Goal: Task Accomplishment & Management: Manage account settings

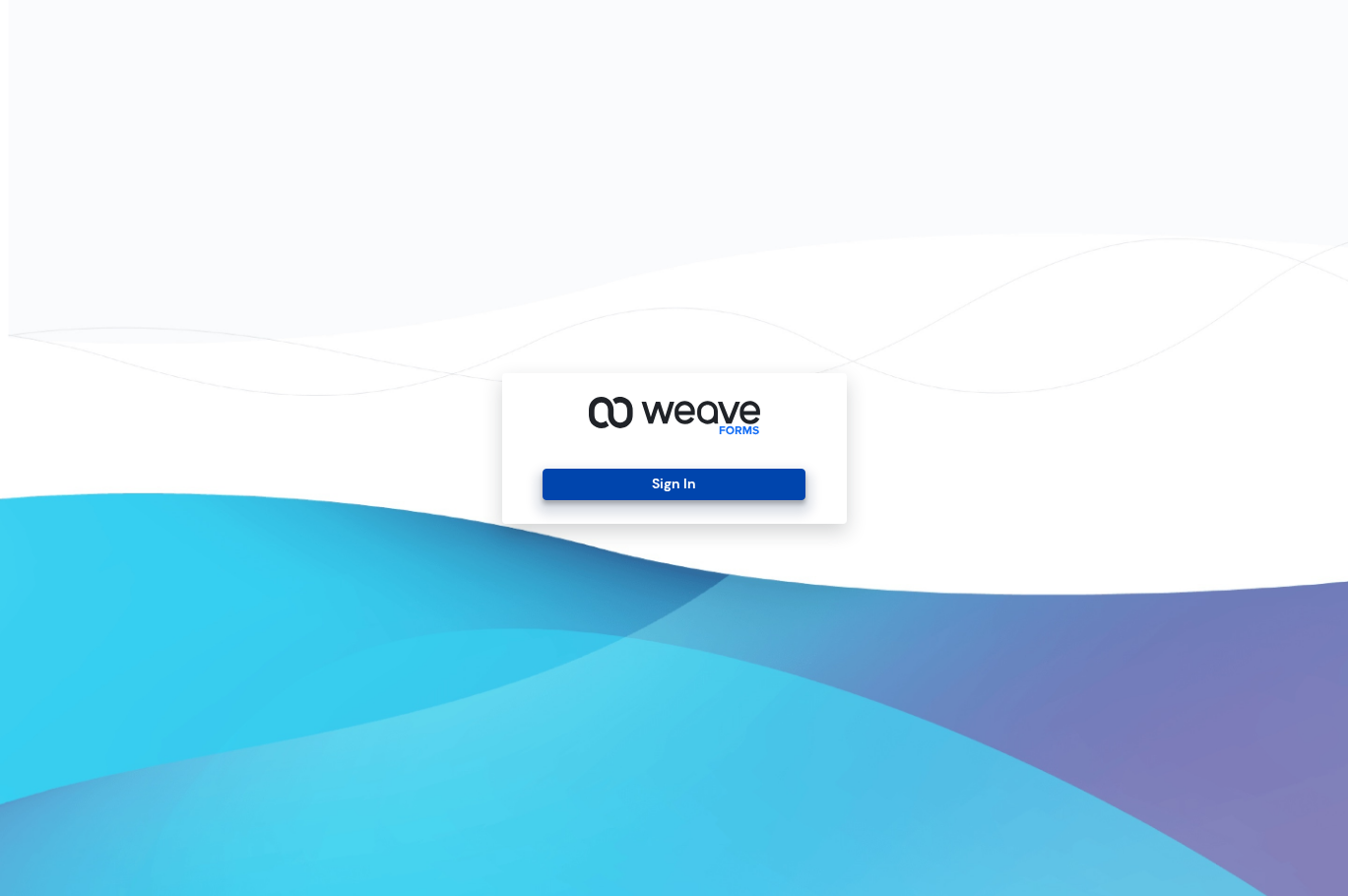
click at [687, 470] on button "Sign In" at bounding box center [674, 485] width 263 height 32
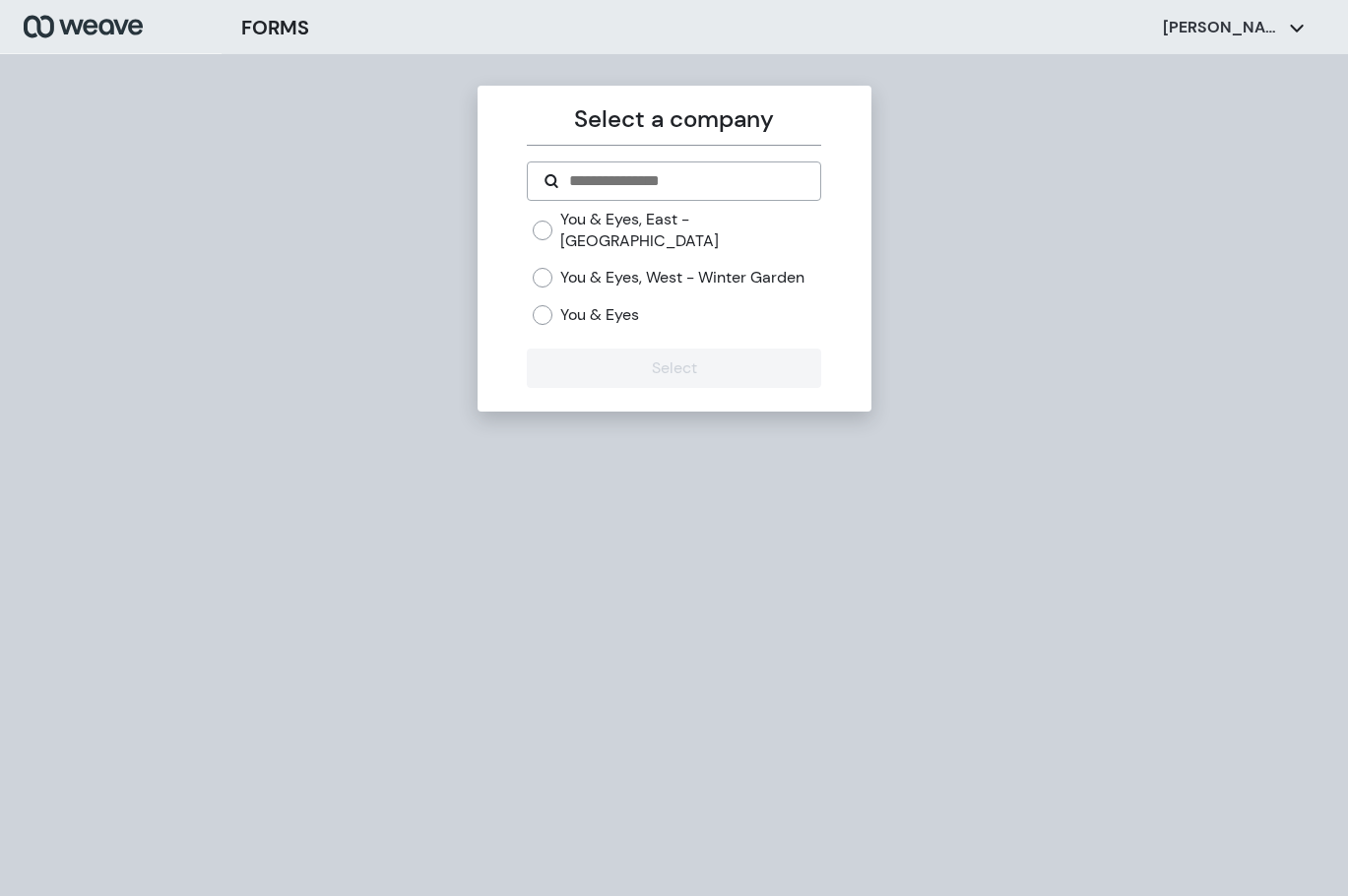
drag, startPoint x: 733, startPoint y: 234, endPoint x: 721, endPoint y: 268, distance: 36.1
click at [731, 238] on div "You & Eyes, East - Avalon Park You & Eyes, West - Winter Garden You & Eyes" at bounding box center [676, 266] width 288 height 116
click at [579, 268] on label "You & Eyes, West - Winter Garden" at bounding box center [682, 278] width 244 height 22
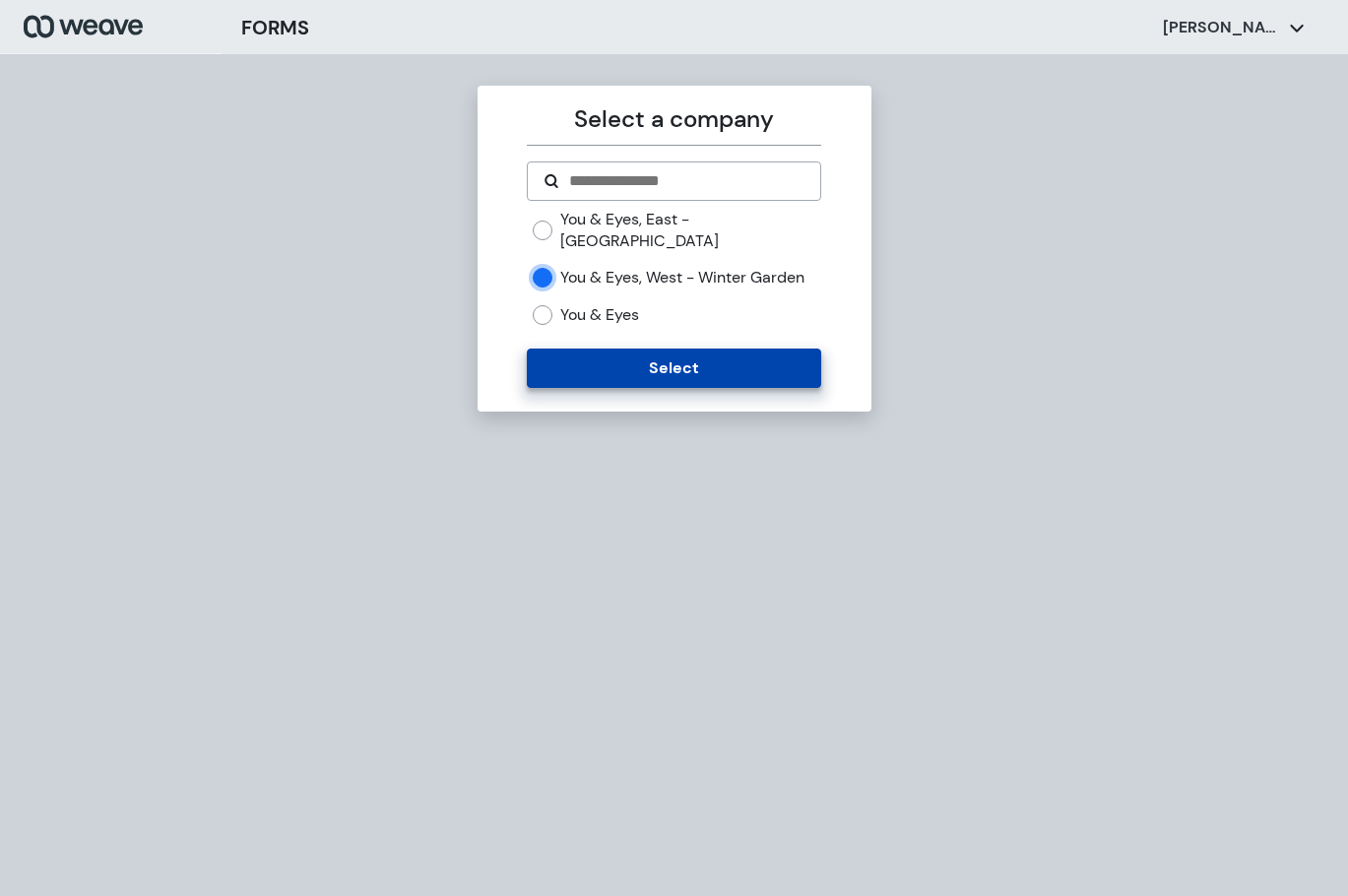
click at [595, 355] on button "Select" at bounding box center [674, 369] width 294 height 40
